Goal: Information Seeking & Learning: Learn about a topic

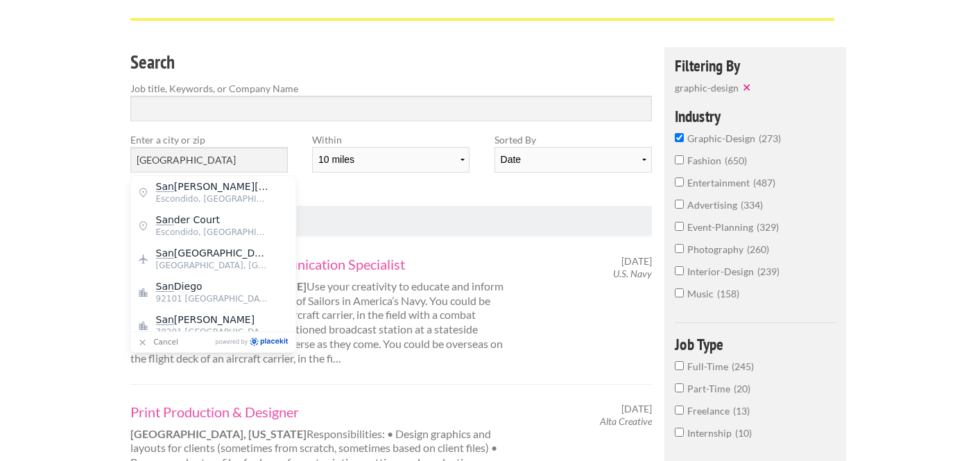
scroll to position [85, 0]
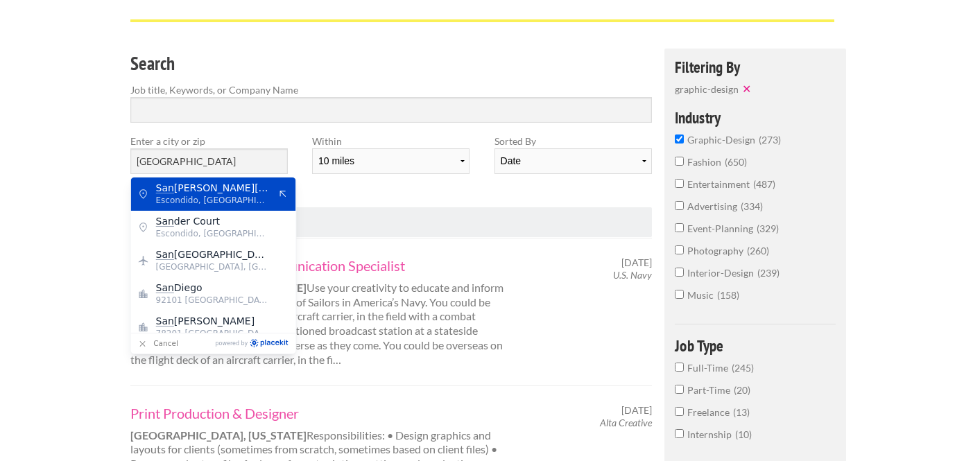
click at [241, 162] on input "San Diego" at bounding box center [208, 161] width 157 height 26
type input "San Roque Drive"
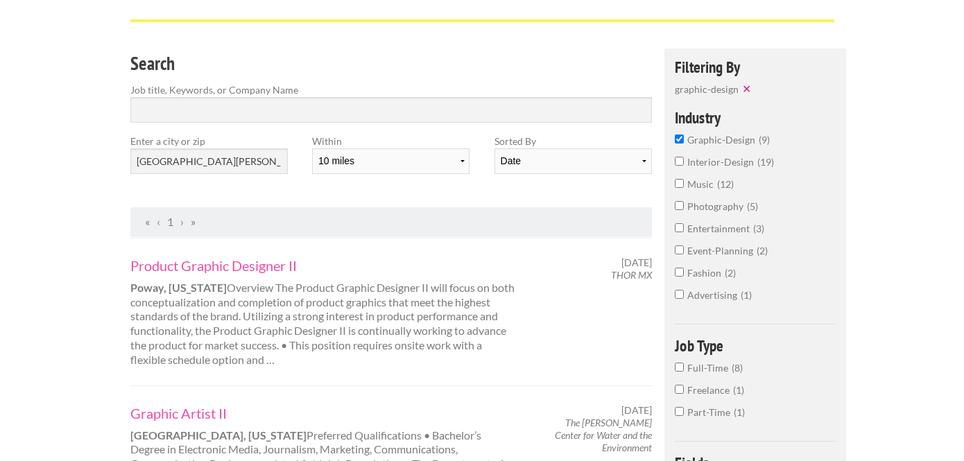
drag, startPoint x: 239, startPoint y: 155, endPoint x: 228, endPoint y: 159, distance: 12.1
click at [228, 159] on input "San Roque Drive" at bounding box center [208, 161] width 157 height 26
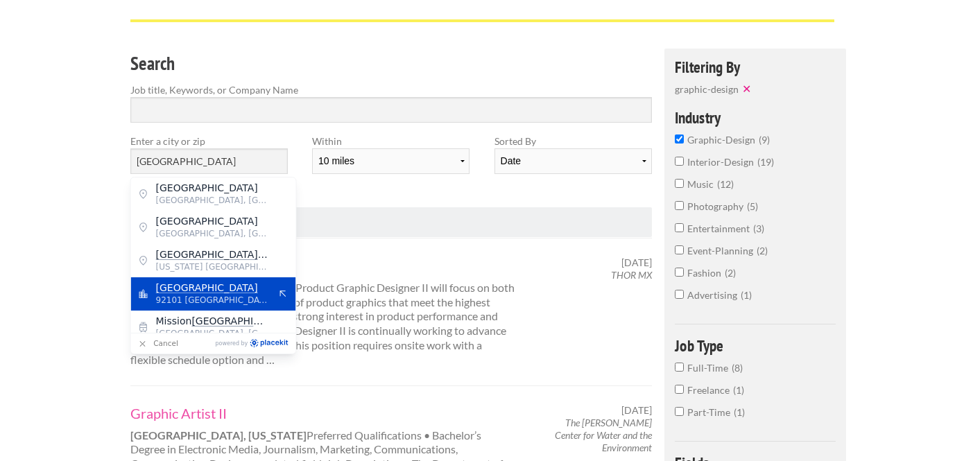
type input "San Diego"
click at [223, 285] on span "San Diego" at bounding box center [213, 287] width 114 height 12
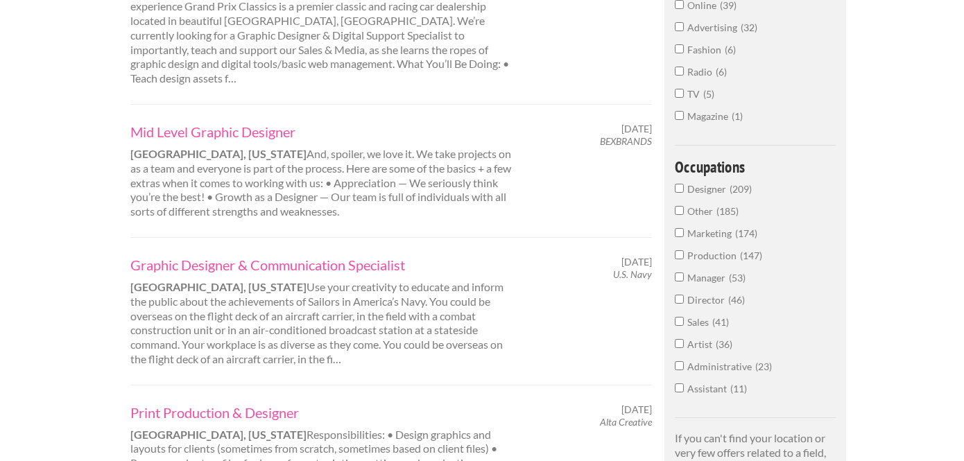
scroll to position [572, 0]
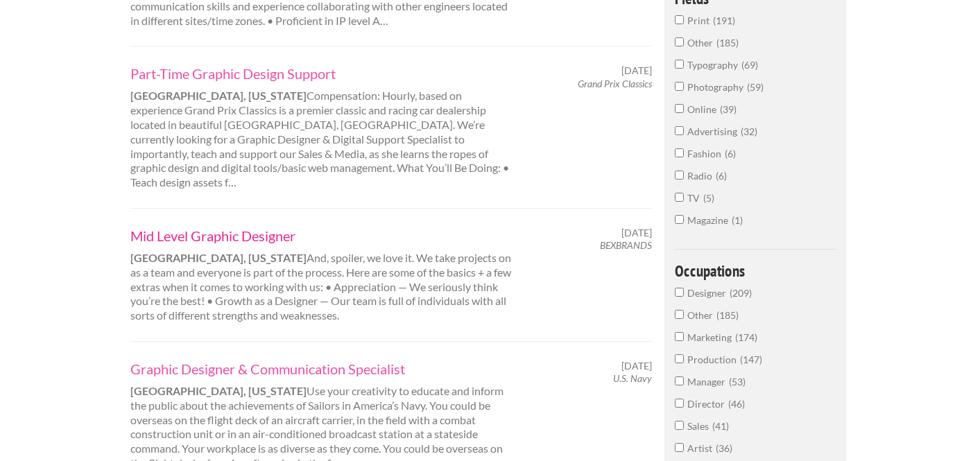
click at [213, 227] on link "Mid Level Graphic Designer" at bounding box center [322, 236] width 385 height 18
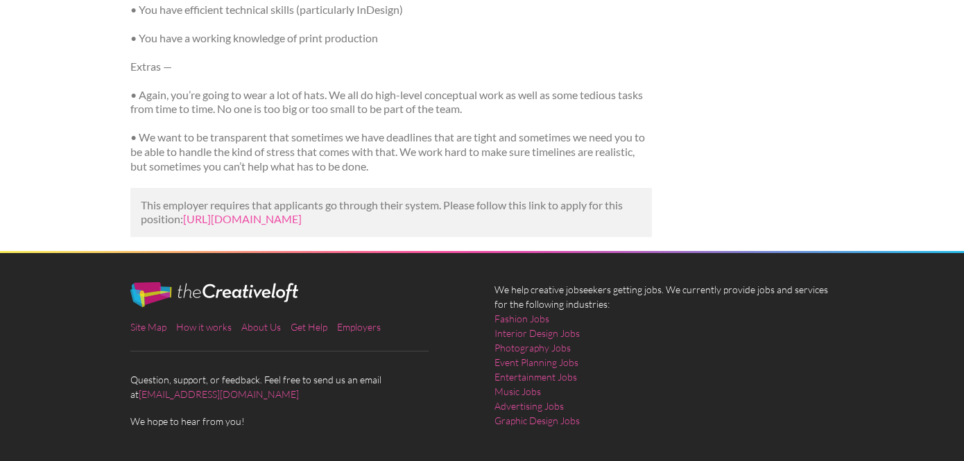
scroll to position [1047, 0]
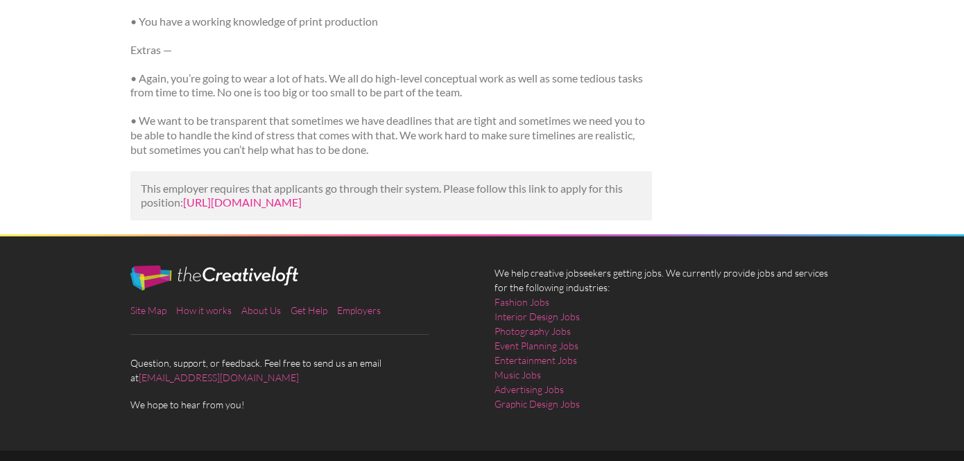
click at [272, 195] on link "https://www.linkedin.com/jobs/view/mid-level-graphic-designer-at-bexbrands-4296…" at bounding box center [242, 201] width 119 height 13
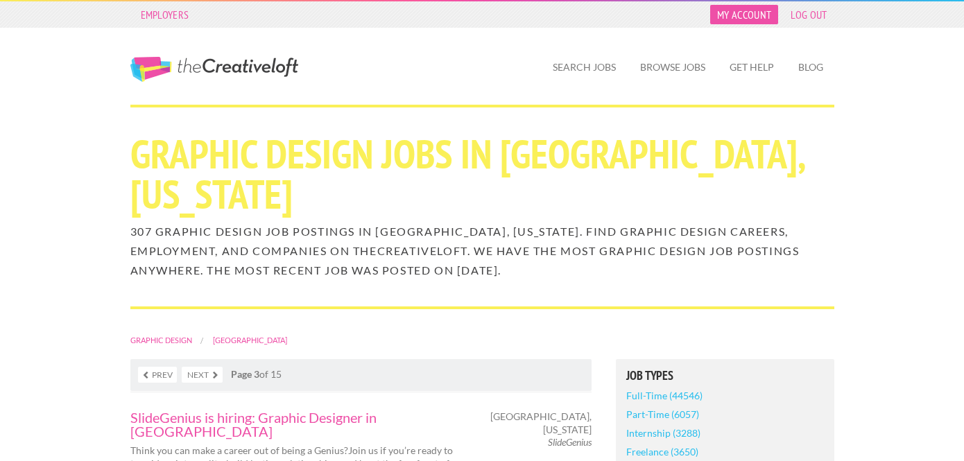
click at [749, 12] on link "My Account" at bounding box center [744, 14] width 68 height 19
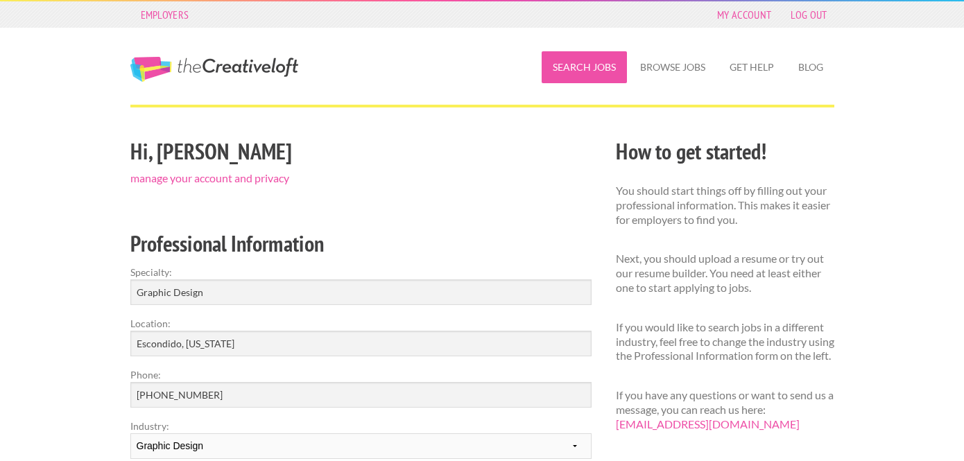
click at [588, 71] on link "Search Jobs" at bounding box center [583, 67] width 85 height 32
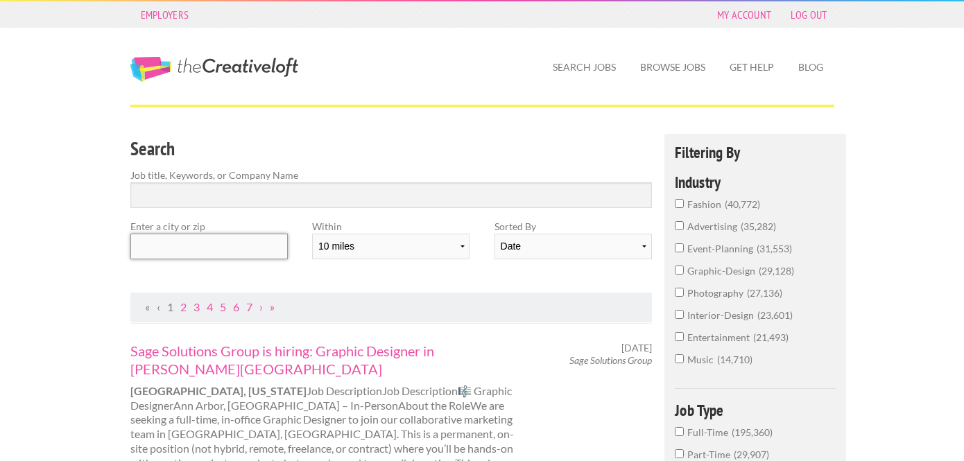
click at [188, 252] on input "text" at bounding box center [208, 247] width 157 height 26
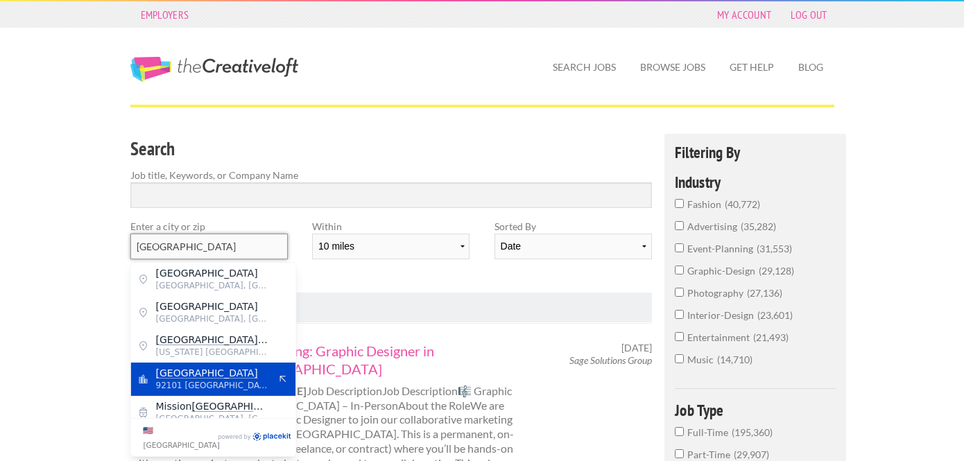
type input "[GEOGRAPHIC_DATA]"
click at [205, 368] on span "[GEOGRAPHIC_DATA]" at bounding box center [213, 373] width 114 height 12
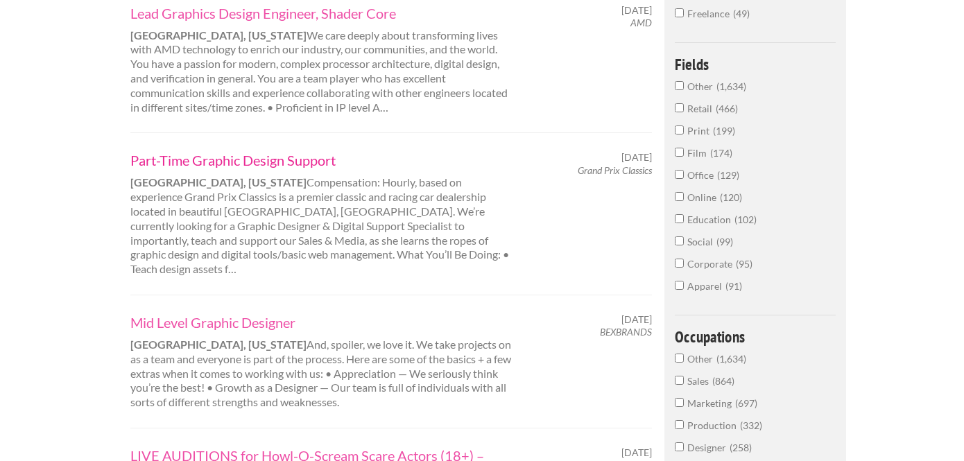
scroll to position [442, 0]
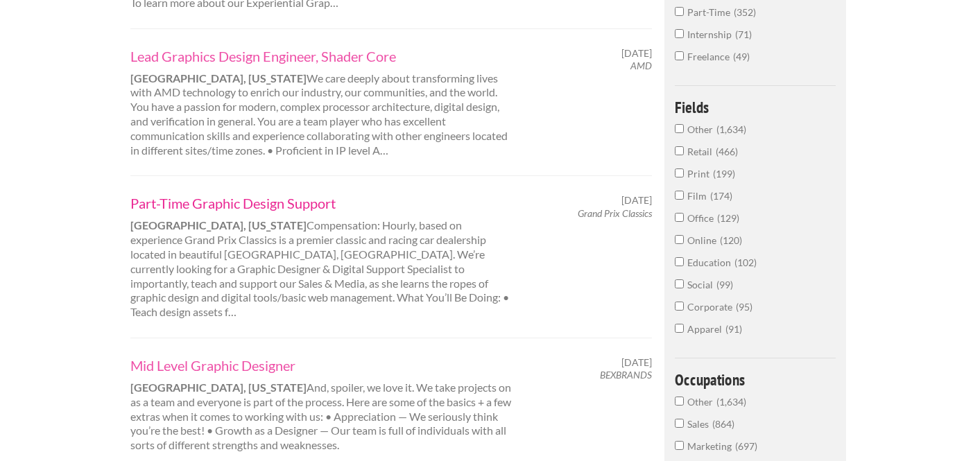
click at [252, 202] on link "Part-Time Graphic Design Support" at bounding box center [322, 203] width 385 height 18
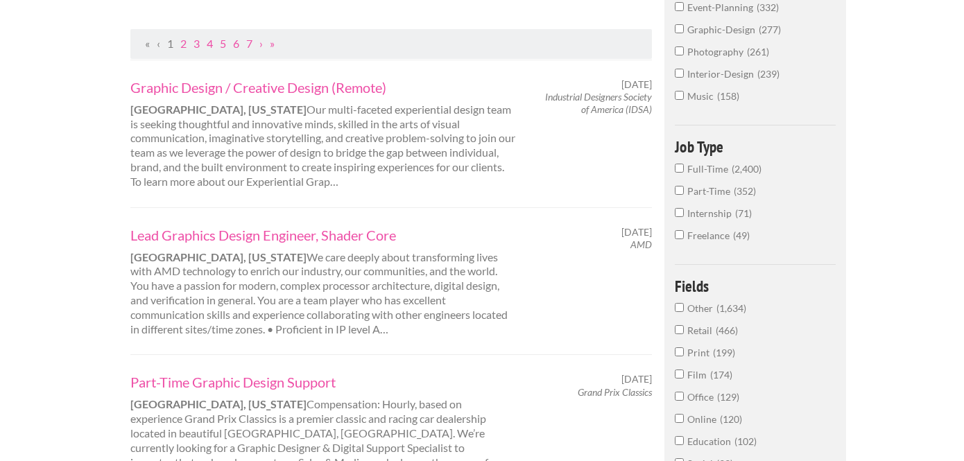
scroll to position [245, 0]
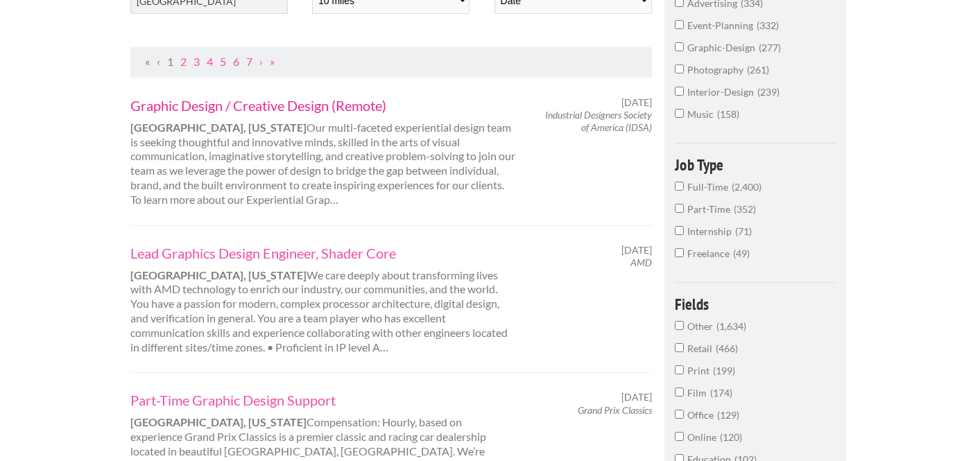
click at [325, 102] on link "Graphic Design / Creative Design (Remote)" at bounding box center [322, 105] width 385 height 18
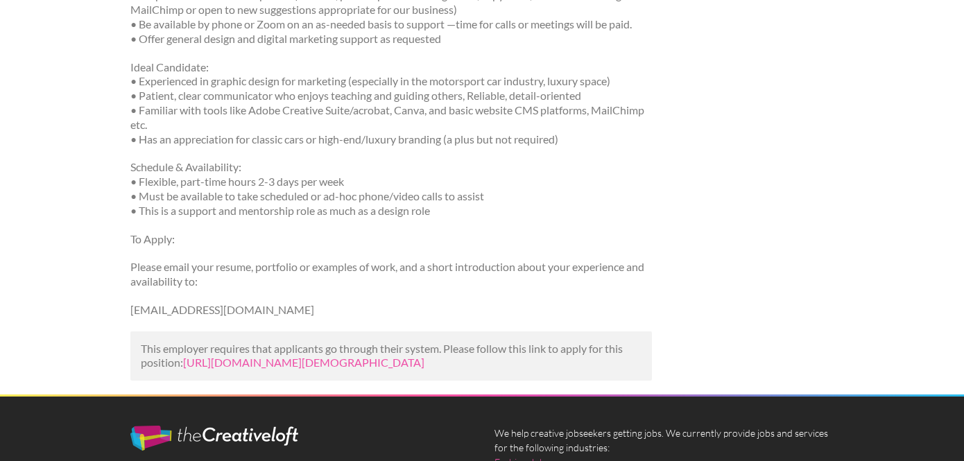
scroll to position [546, 0]
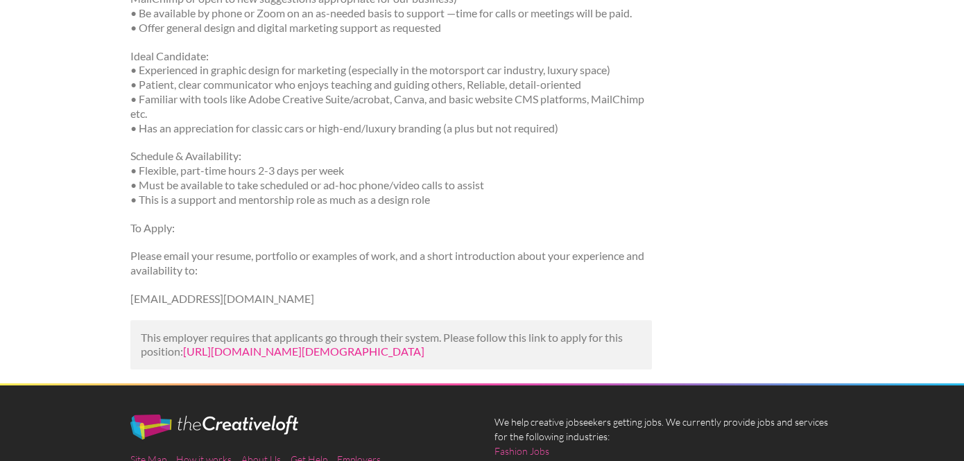
click at [409, 354] on link "https://www.linkedin.com/jobs/view/part-time-graphic-design-support-at-grand-pr…" at bounding box center [303, 351] width 241 height 13
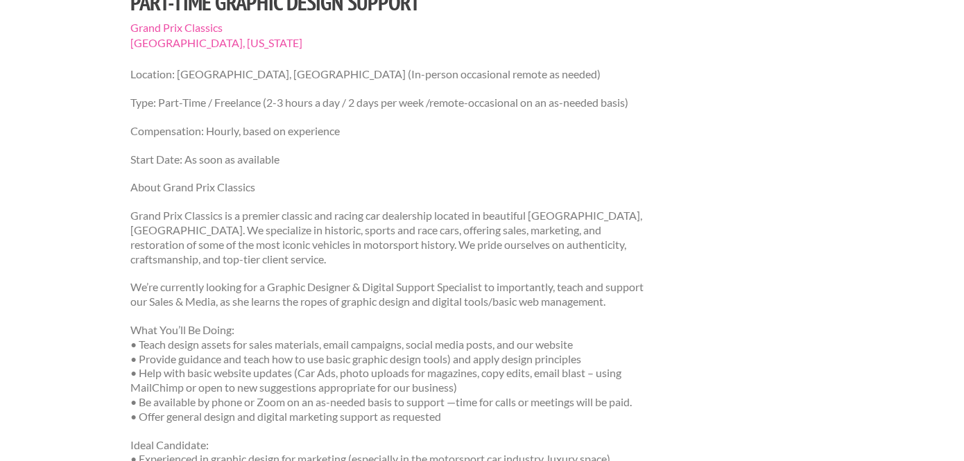
scroll to position [0, 0]
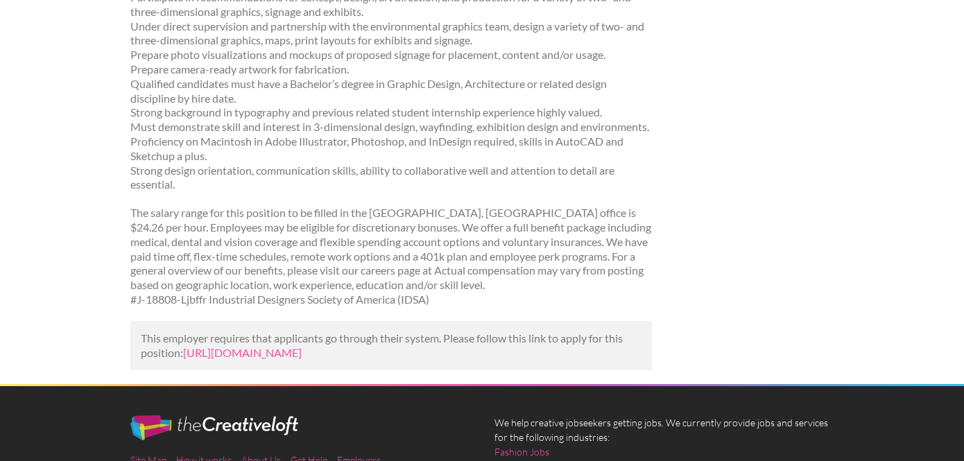
scroll to position [333, 0]
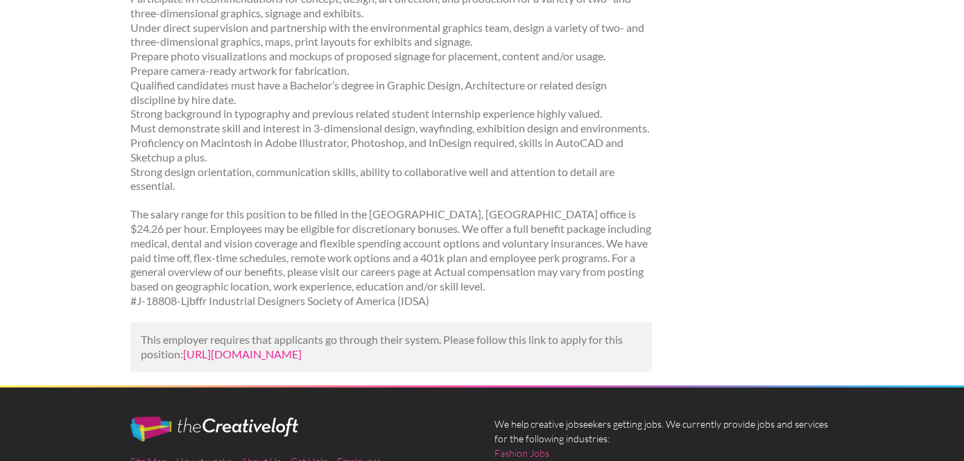
click at [302, 360] on link "https://jooble.org/rjdp/-3783878514271708437?utm_campaign=google_jobs_apply&utm…" at bounding box center [242, 353] width 119 height 13
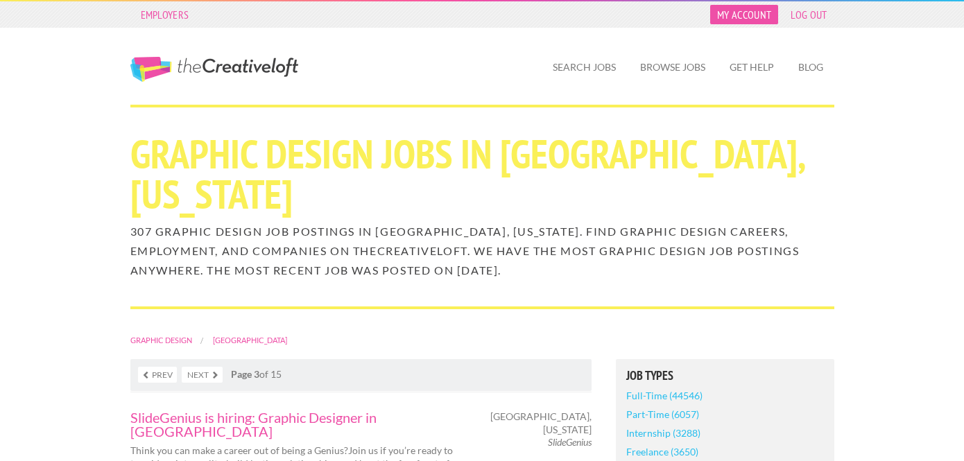
click at [744, 9] on link "My Account" at bounding box center [744, 14] width 68 height 19
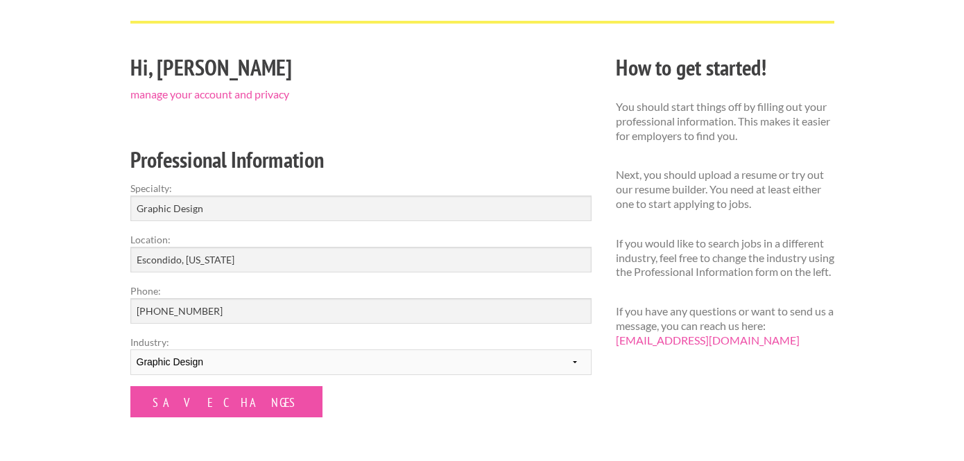
scroll to position [70, 0]
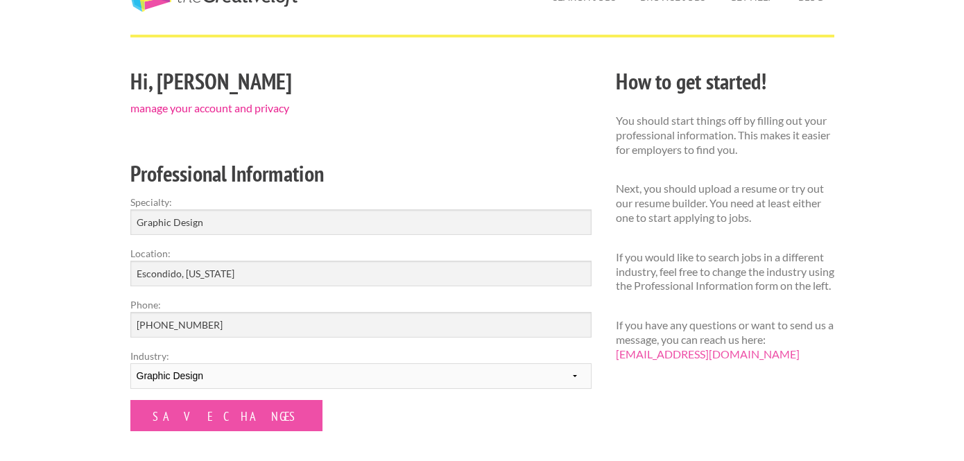
click at [249, 107] on link "manage your account and privacy" at bounding box center [209, 107] width 159 height 13
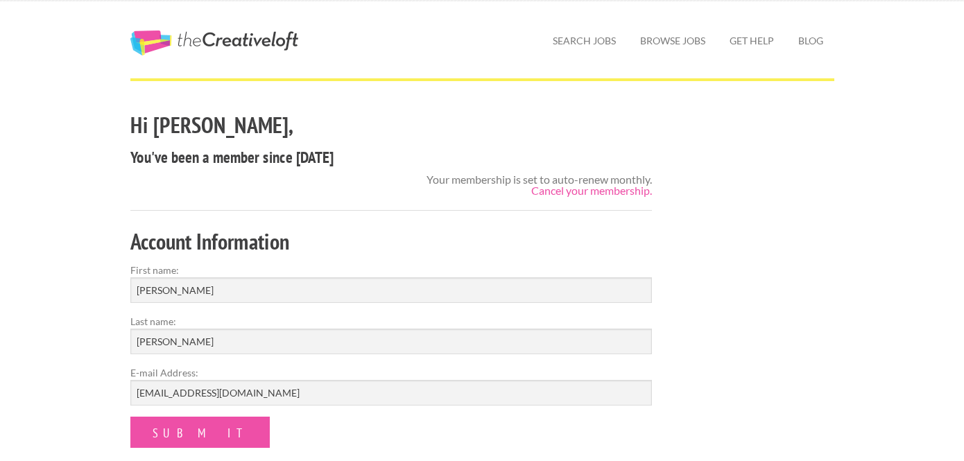
scroll to position [28, 0]
